Goal: Use online tool/utility: Utilize a website feature to perform a specific function

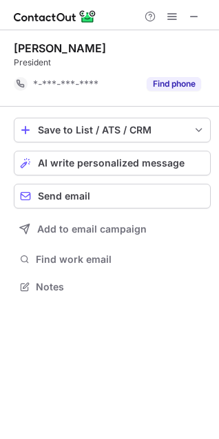
scroll to position [277, 219]
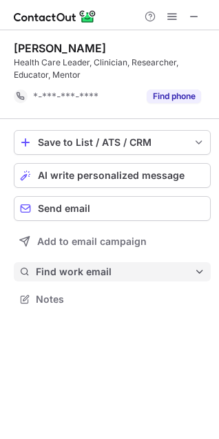
scroll to position [290, 219]
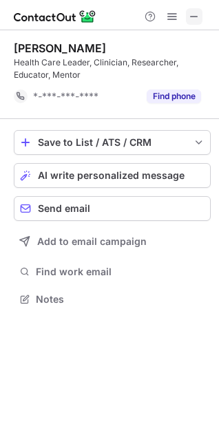
click at [187, 11] on button at bounding box center [194, 16] width 17 height 17
